Goal: Information Seeking & Learning: Check status

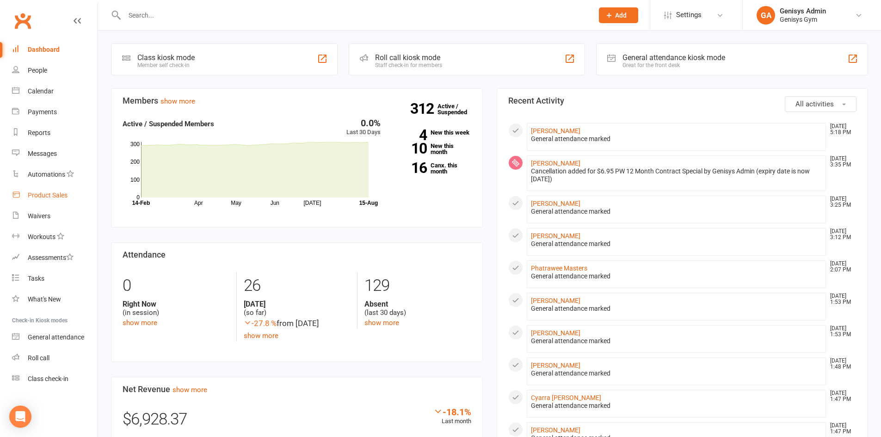
click at [58, 197] on div "Product Sales" at bounding box center [48, 194] width 40 height 7
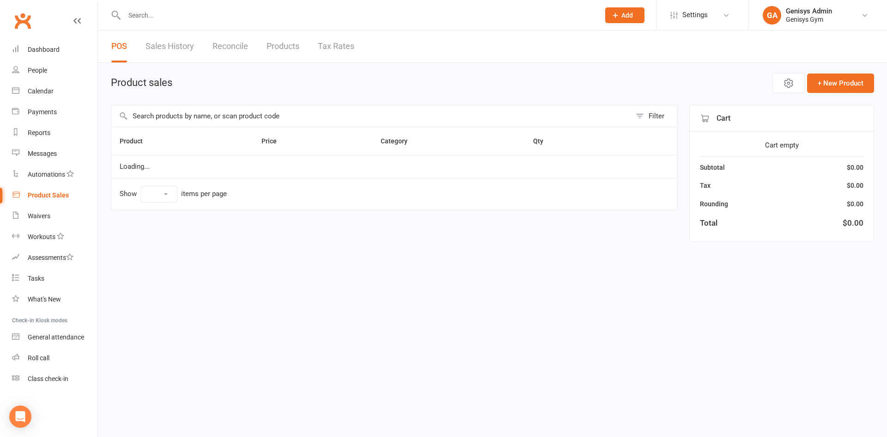
select select "100"
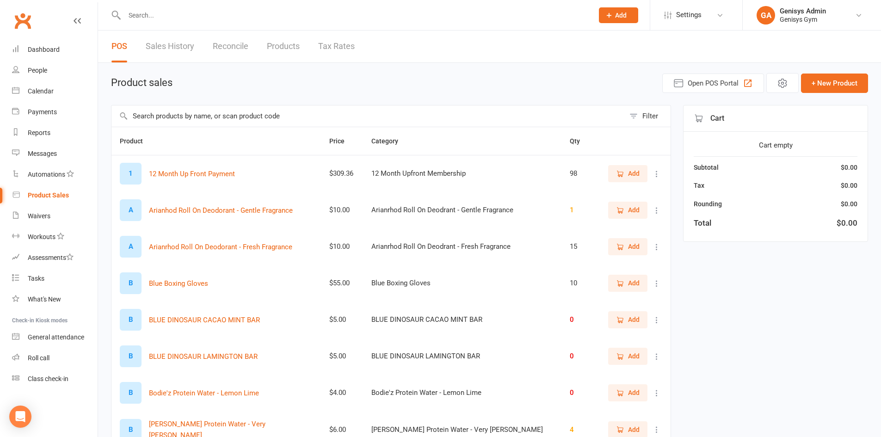
click at [187, 45] on link "Sales History" at bounding box center [170, 47] width 49 height 32
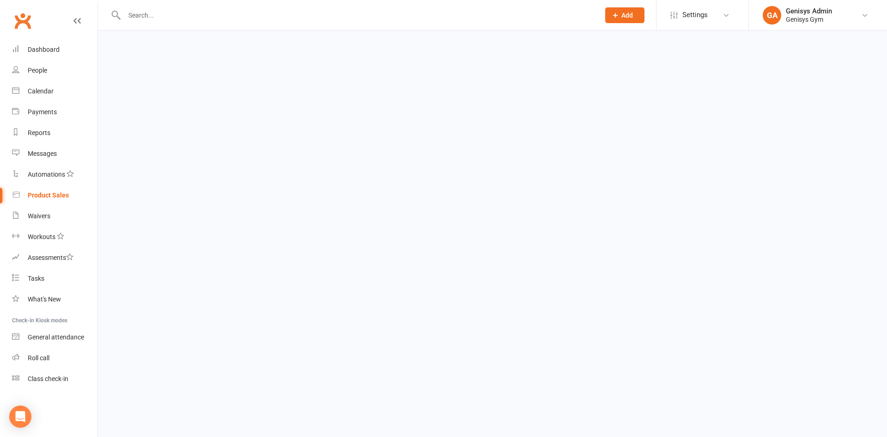
select select "50"
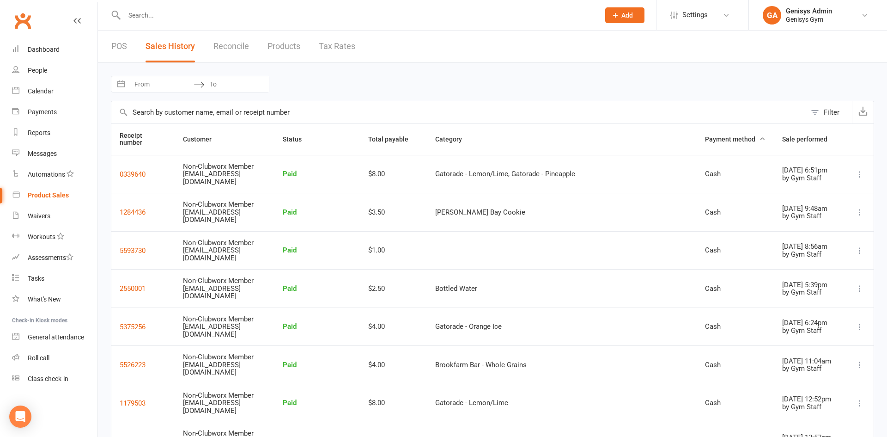
click at [171, 80] on input "From" at bounding box center [161, 84] width 64 height 16
select select "6"
select select "2025"
select select "7"
select select "2025"
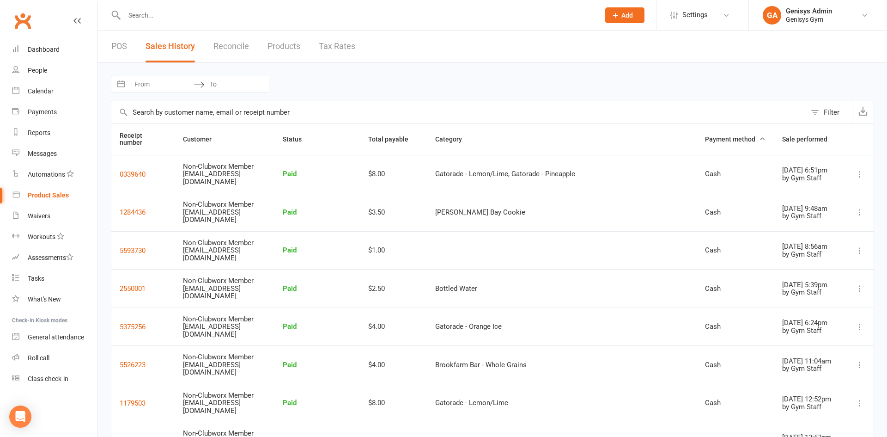
select select "8"
select select "2025"
select select "9"
select select "2025"
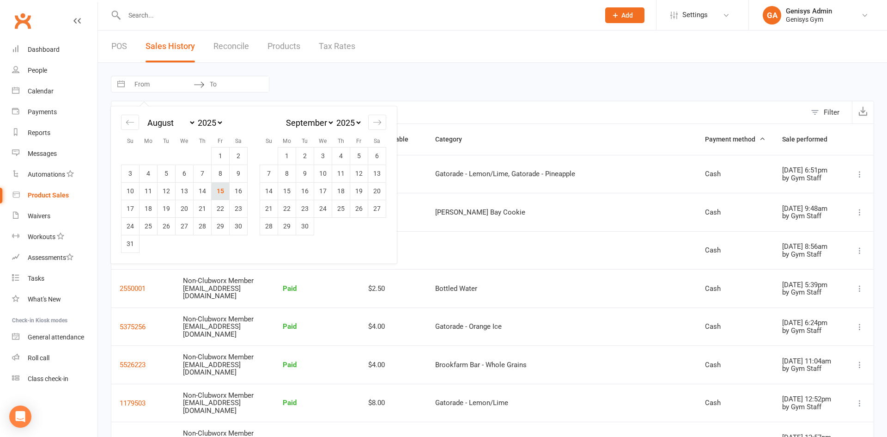
click at [217, 193] on td "15" at bounding box center [221, 191] width 18 height 18
type input "[DATE]"
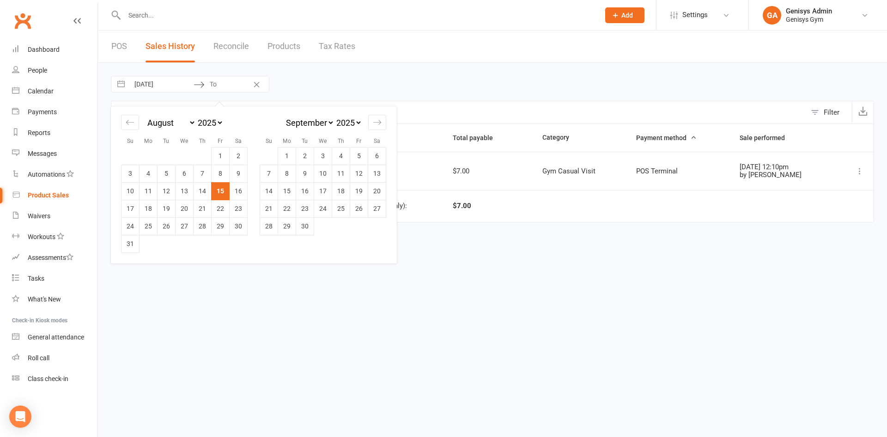
click at [221, 190] on td "15" at bounding box center [221, 191] width 18 height 18
type input "[DATE]"
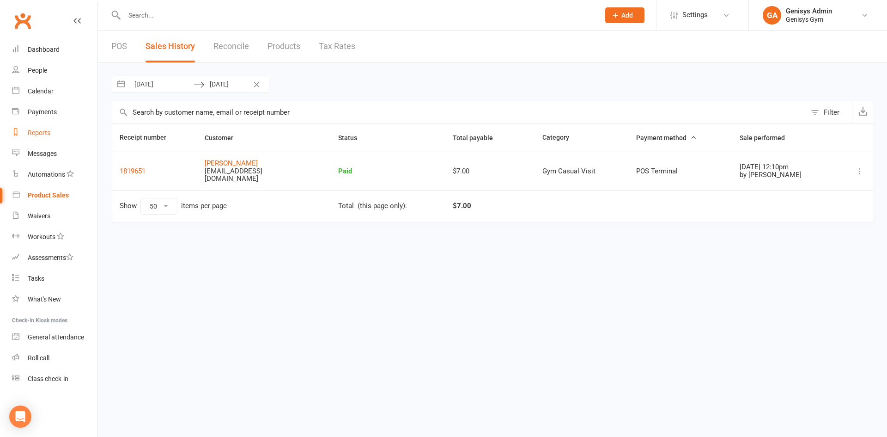
drag, startPoint x: 46, startPoint y: 129, endPoint x: 53, endPoint y: 128, distance: 7.5
click at [47, 129] on div "Reports" at bounding box center [39, 132] width 23 height 7
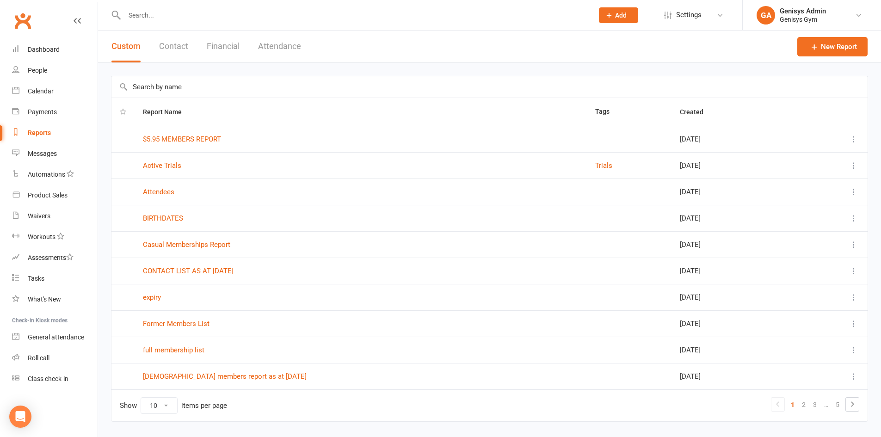
click at [236, 43] on button "Financial" at bounding box center [223, 47] width 33 height 32
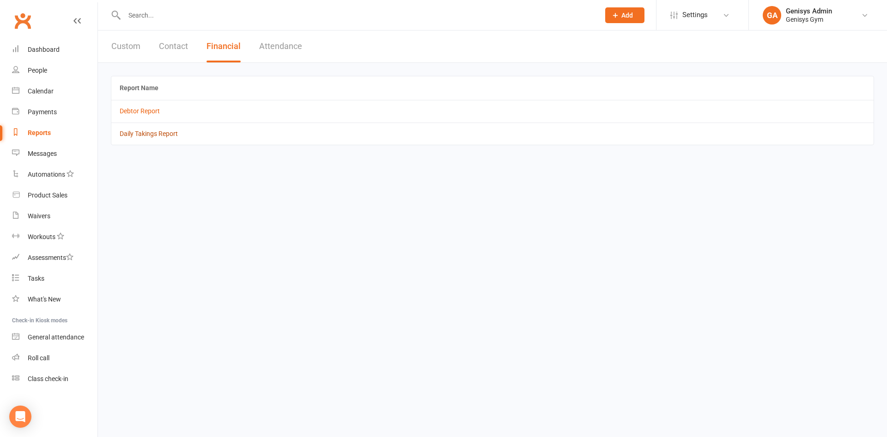
click at [135, 135] on link "Daily Takings Report" at bounding box center [149, 133] width 58 height 7
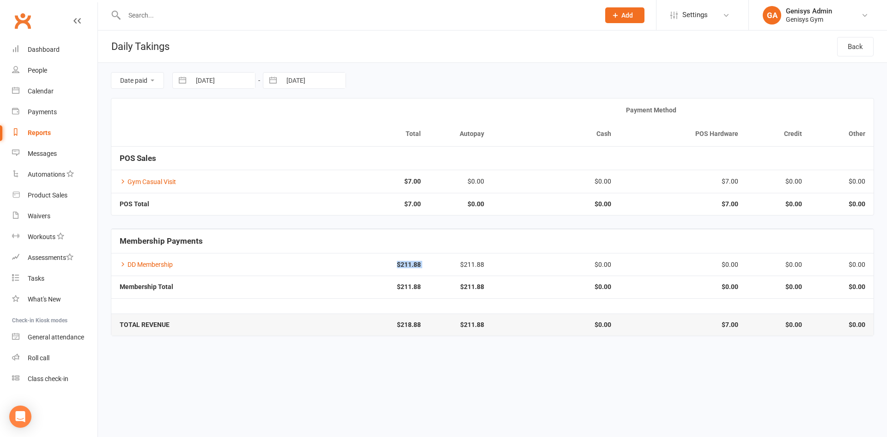
drag, startPoint x: 430, startPoint y: 266, endPoint x: 392, endPoint y: 267, distance: 37.4
click at [373, 267] on tr "DD Membership $211.88 $211.88 $0.00 $0.00 $0.00 $0.00" at bounding box center [492, 264] width 763 height 23
click at [433, 264] on td "$211.88" at bounding box center [460, 264] width 63 height 23
click at [392, 265] on strong "$211.88" at bounding box center [366, 264] width 110 height 7
click at [51, 188] on link "Product Sales" at bounding box center [55, 195] width 86 height 21
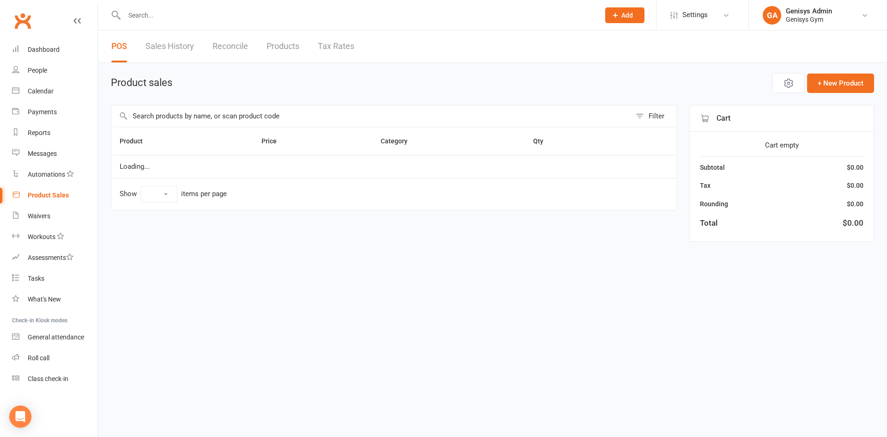
select select "100"
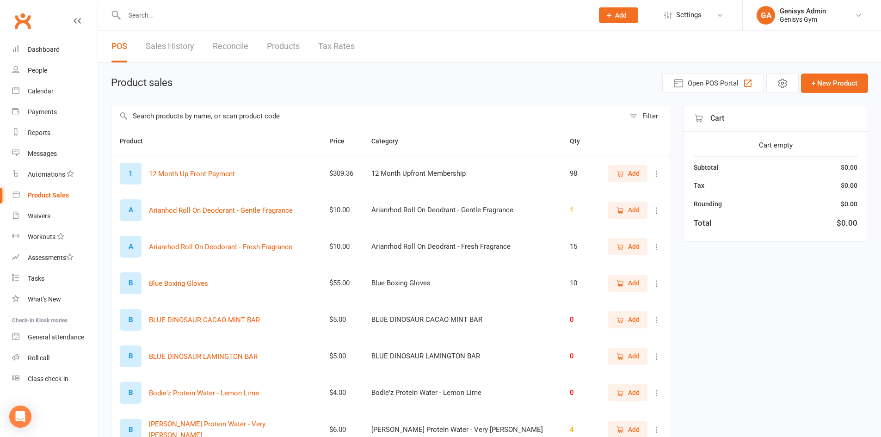
click at [183, 47] on link "Sales History" at bounding box center [170, 47] width 49 height 32
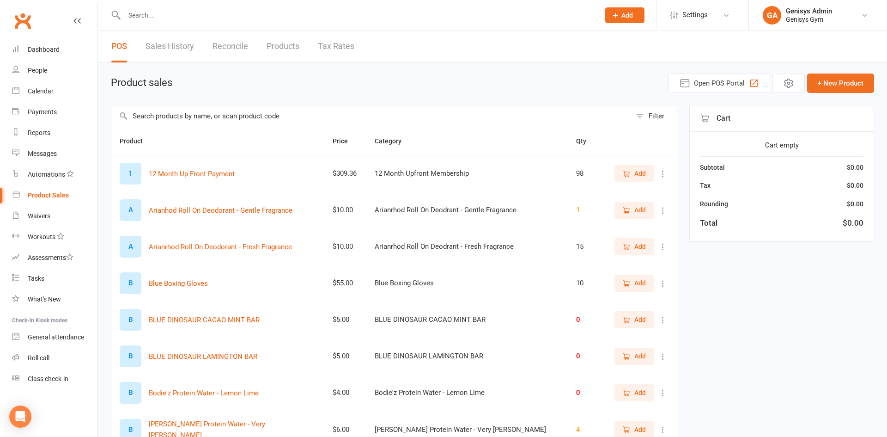
select select "50"
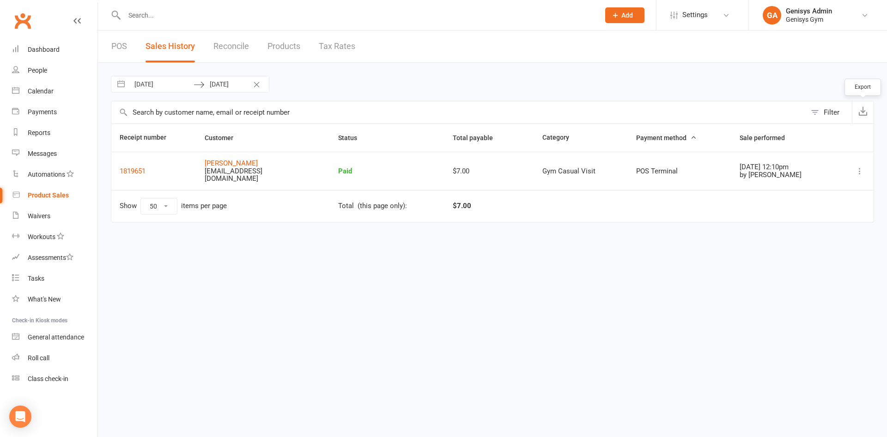
click at [865, 112] on icon "button" at bounding box center [863, 110] width 9 height 9
